Goal: Navigation & Orientation: Find specific page/section

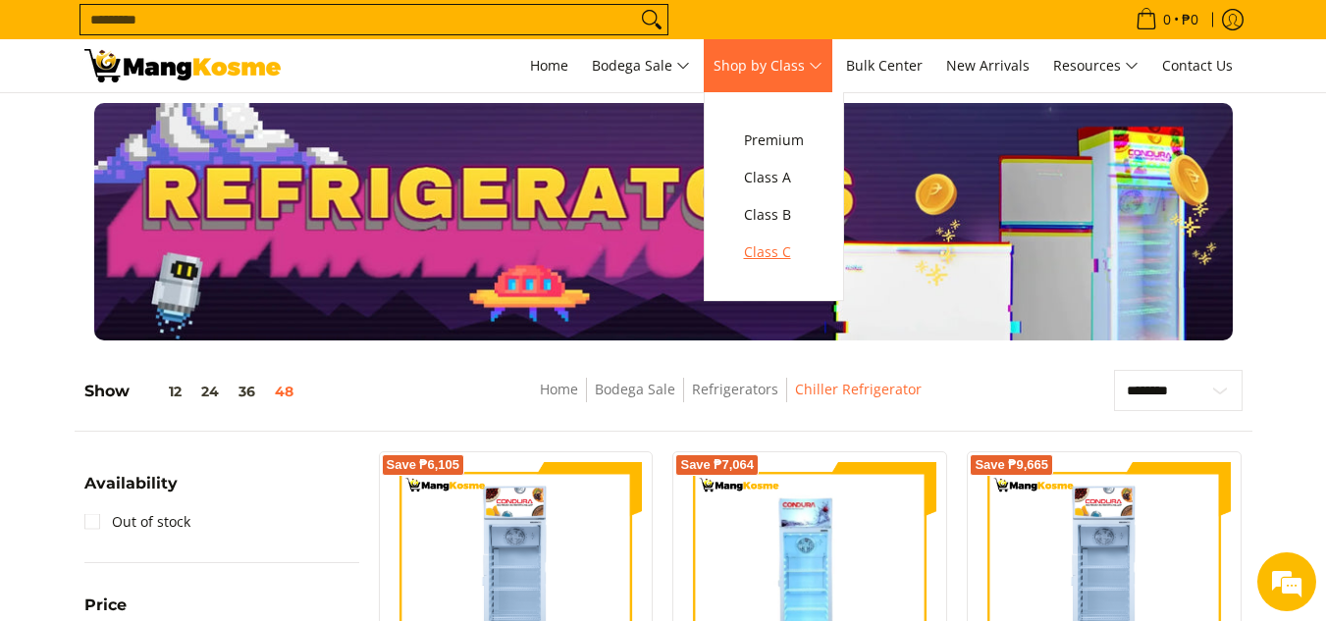
scroll to position [543, 0]
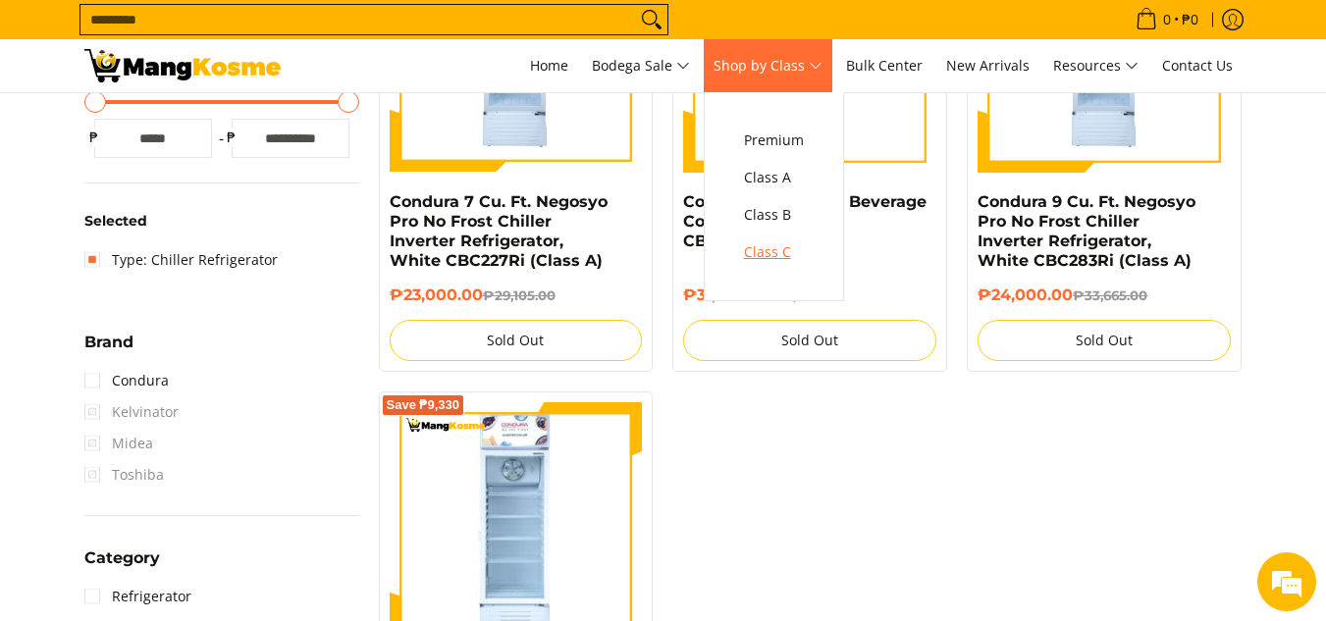
click at [778, 245] on span "Class C" at bounding box center [774, 252] width 60 height 25
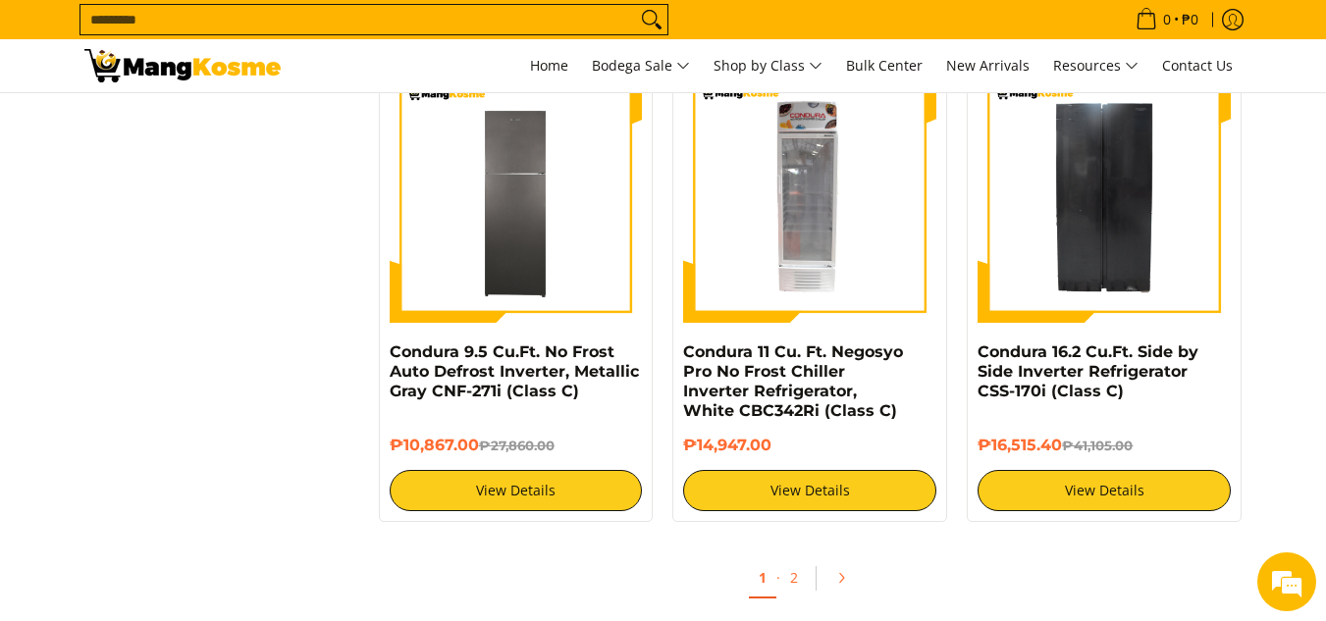
scroll to position [3840, 0]
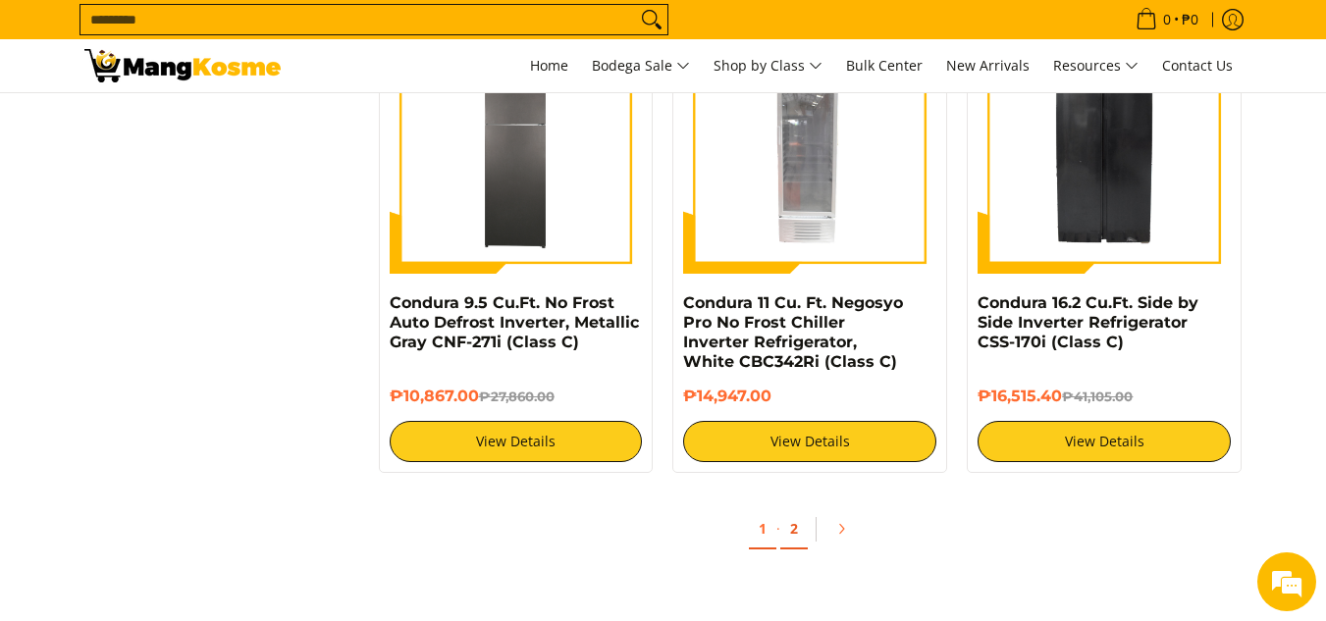
click at [791, 528] on link "2" at bounding box center [793, 529] width 27 height 40
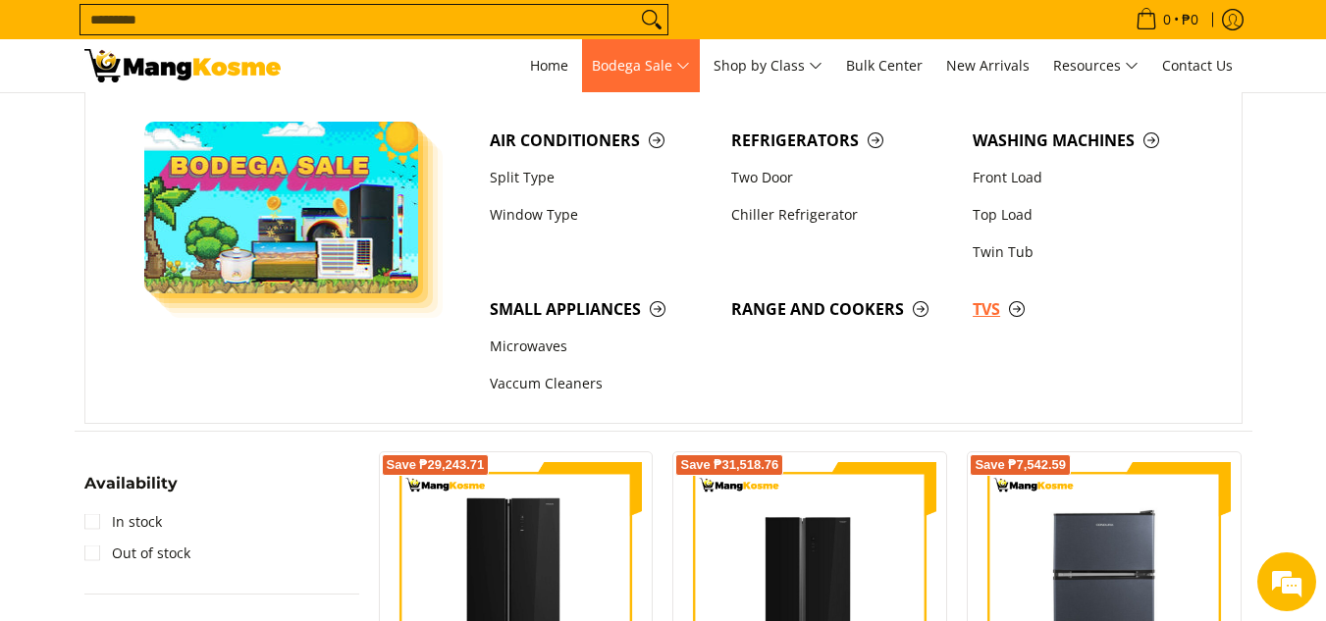
click at [993, 304] on span "TVs" at bounding box center [1083, 309] width 222 height 25
